Goal: Navigation & Orientation: Find specific page/section

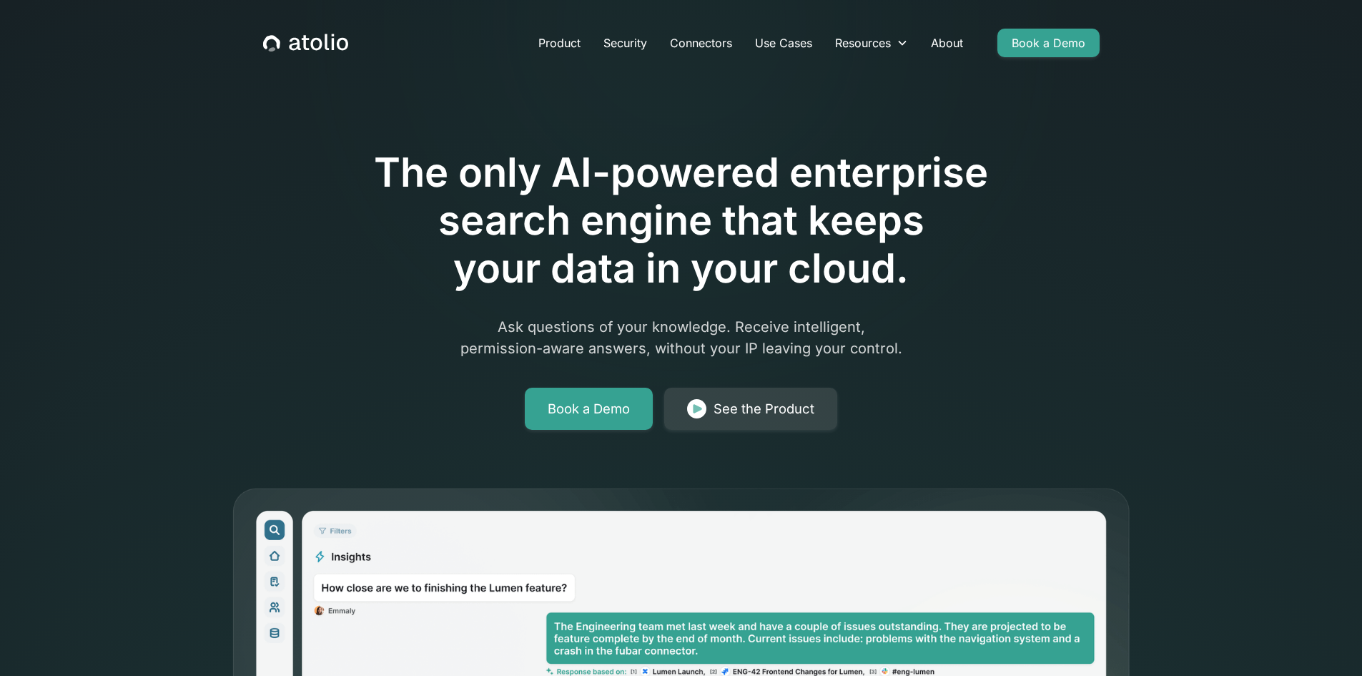
click at [289, 292] on div "The only AI-powered enterprise search engine that keeps your data in your cloud…" at bounding box center [681, 523] width 915 height 909
click at [894, 42] on div "Resources" at bounding box center [872, 43] width 96 height 29
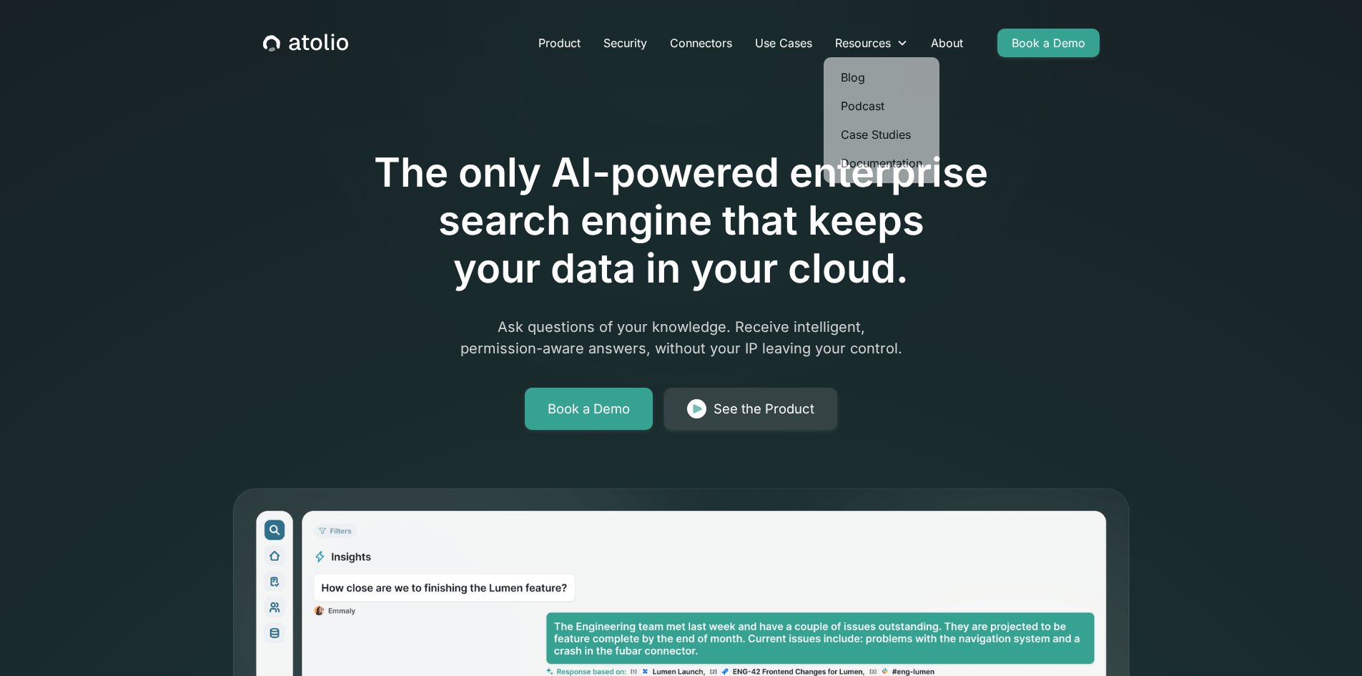
click at [1008, 117] on div at bounding box center [681, 109] width 732 height 80
